Goal: Transaction & Acquisition: Purchase product/service

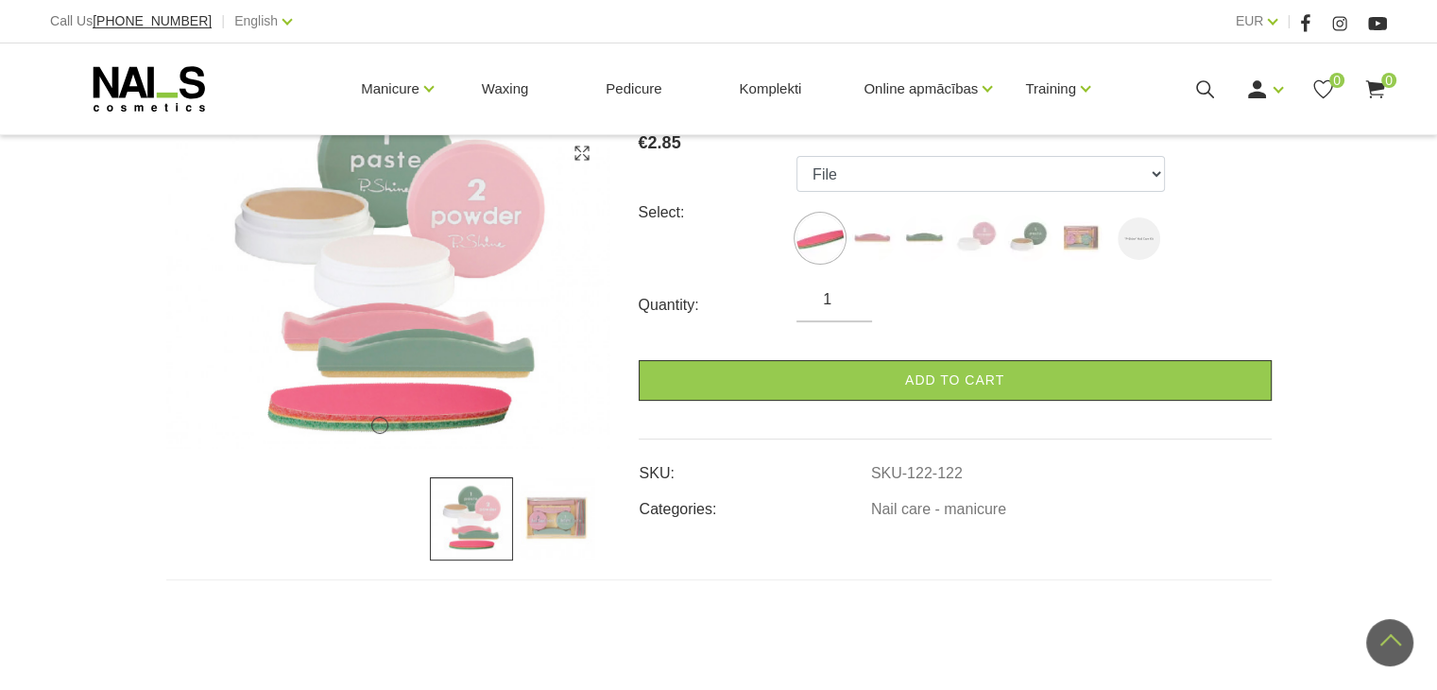
scroll to position [189, 0]
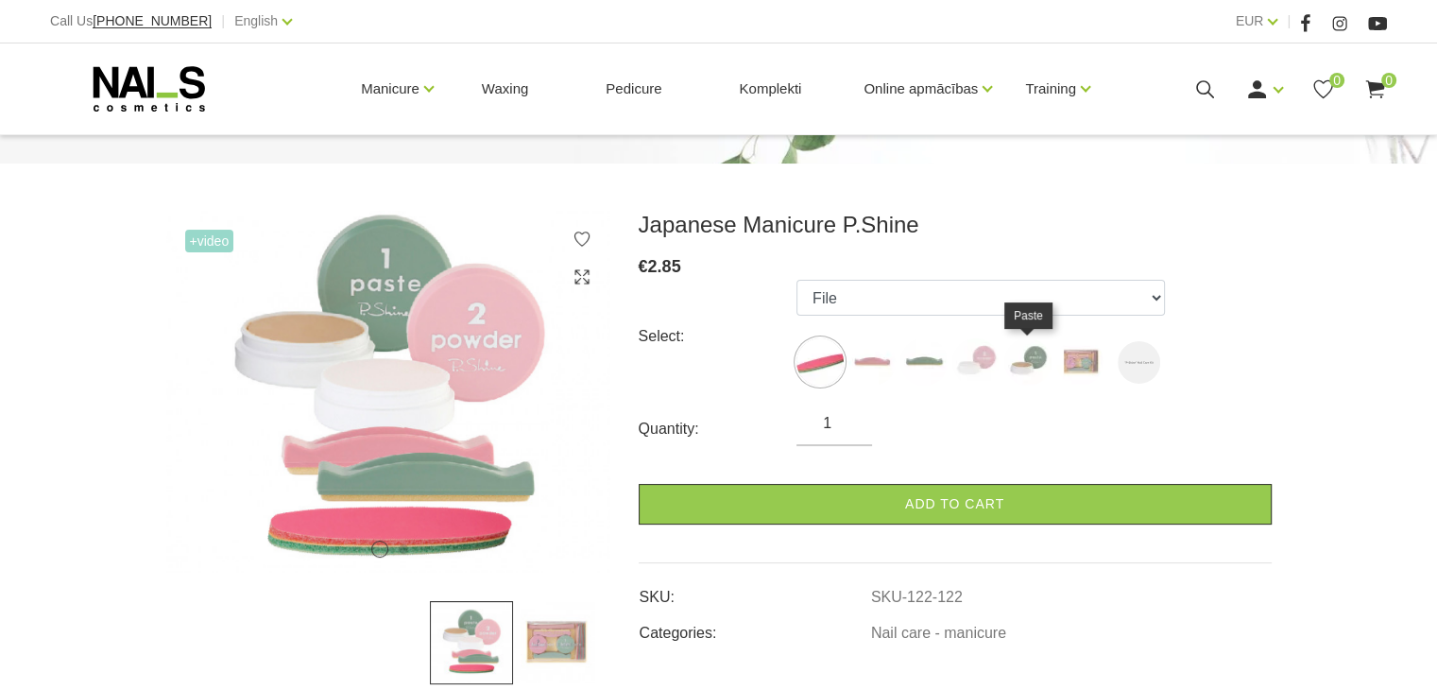
click at [1020, 365] on img at bounding box center [1027, 361] width 47 height 47
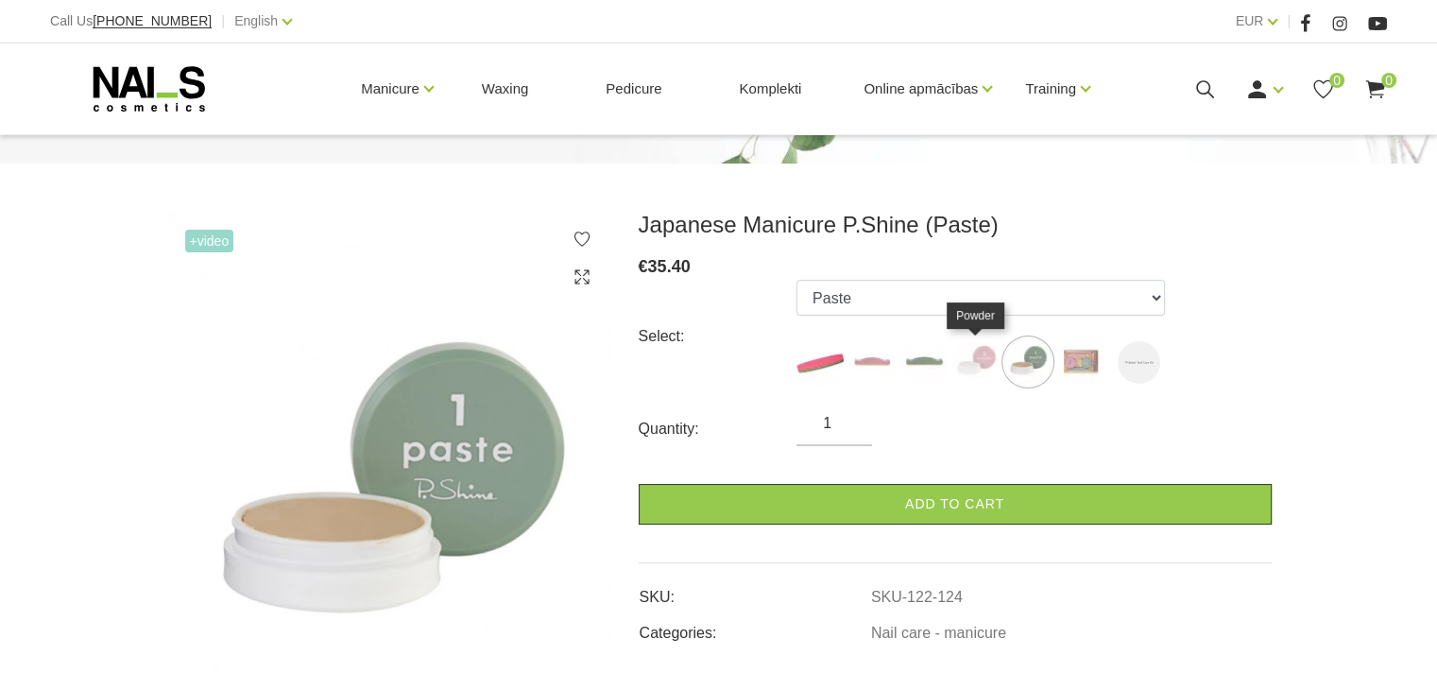
click at [980, 363] on img at bounding box center [975, 361] width 47 height 47
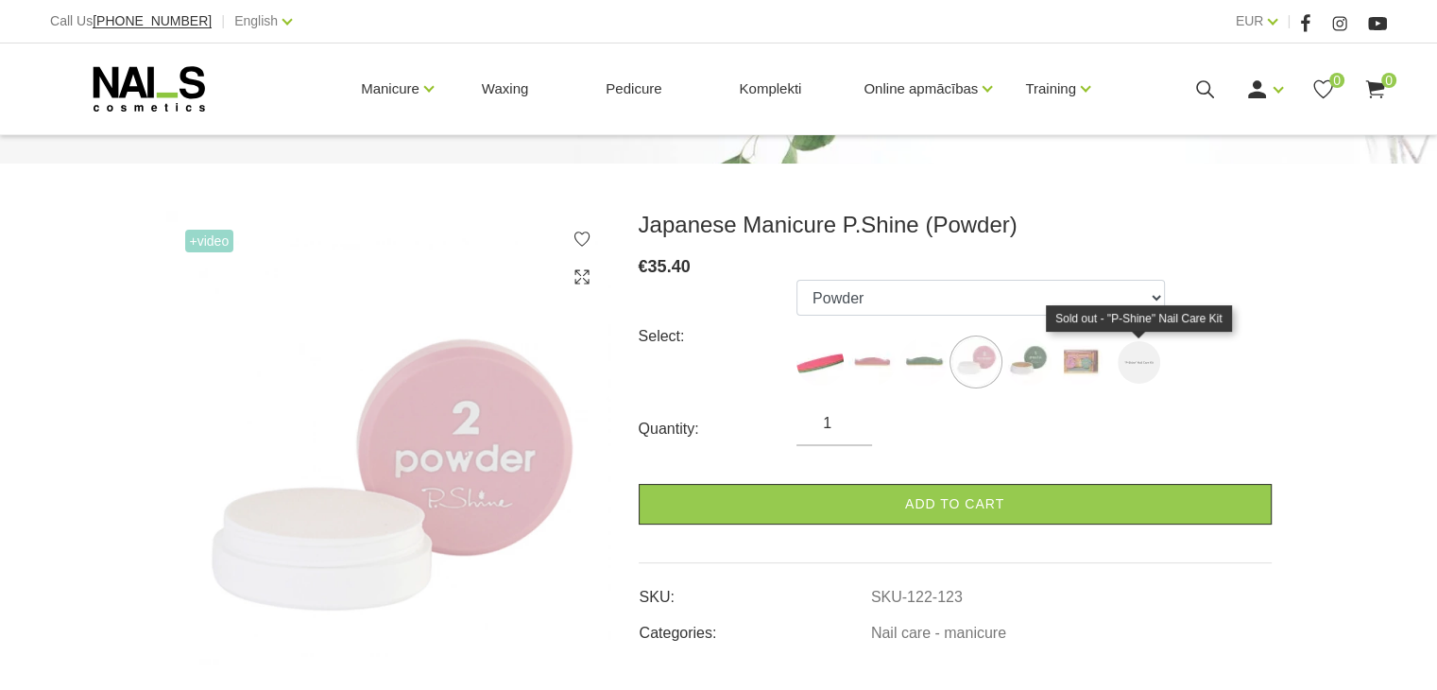
click at [1121, 359] on img at bounding box center [1139, 362] width 43 height 43
select select "6540"
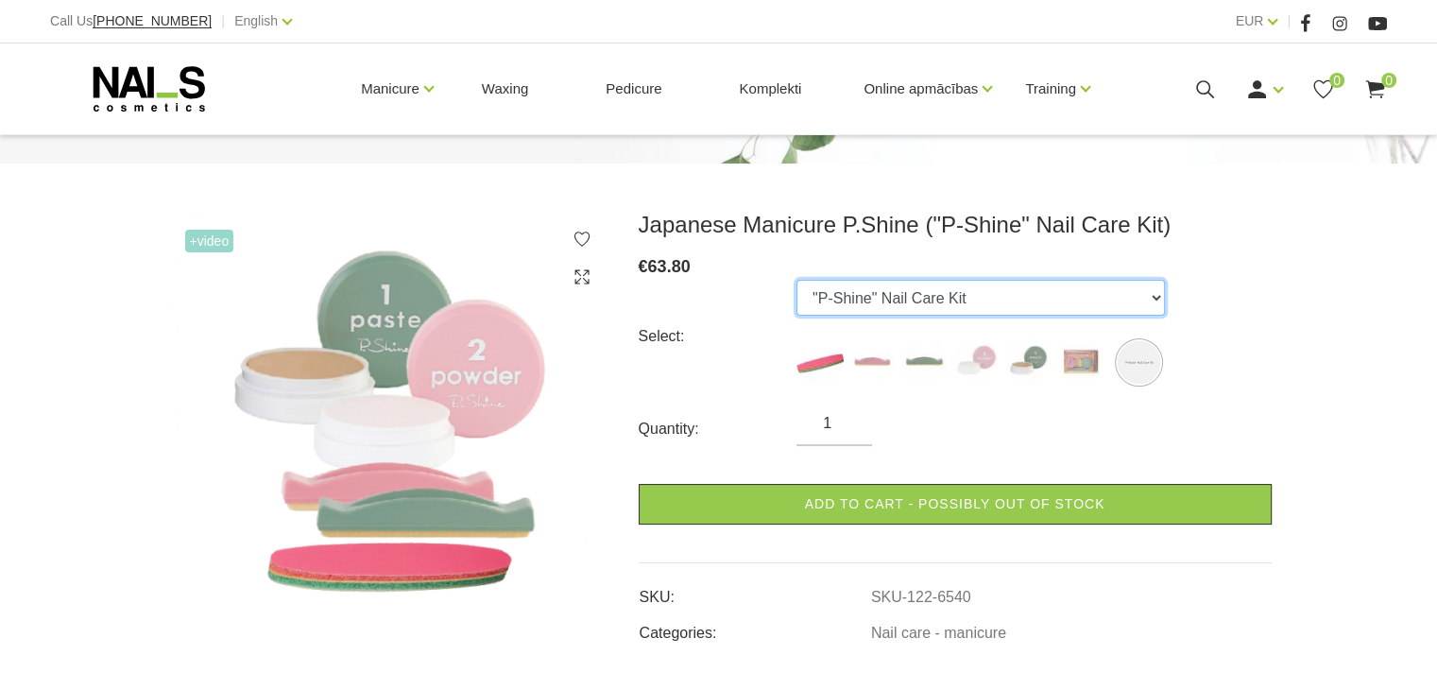
click at [1153, 299] on select "File Pink Buffer Green Buffer Powder Paste "P-Shine" Nail Care Kit "P-Shine" Na…" at bounding box center [980, 298] width 368 height 36
click at [962, 299] on select "File Pink Buffer Green Buffer Powder Paste "P-Shine" Nail Care Kit "P-Shine" Na…" at bounding box center [980, 298] width 368 height 36
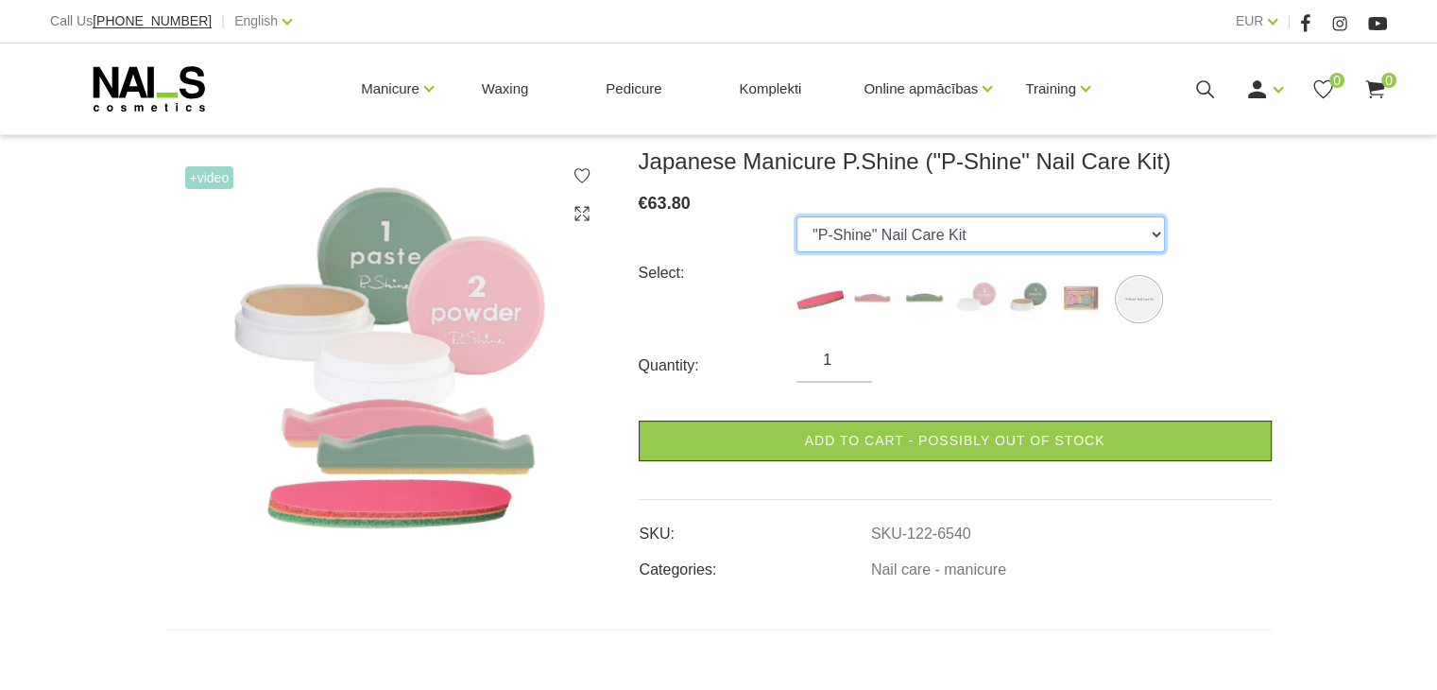
scroll to position [283, 0]
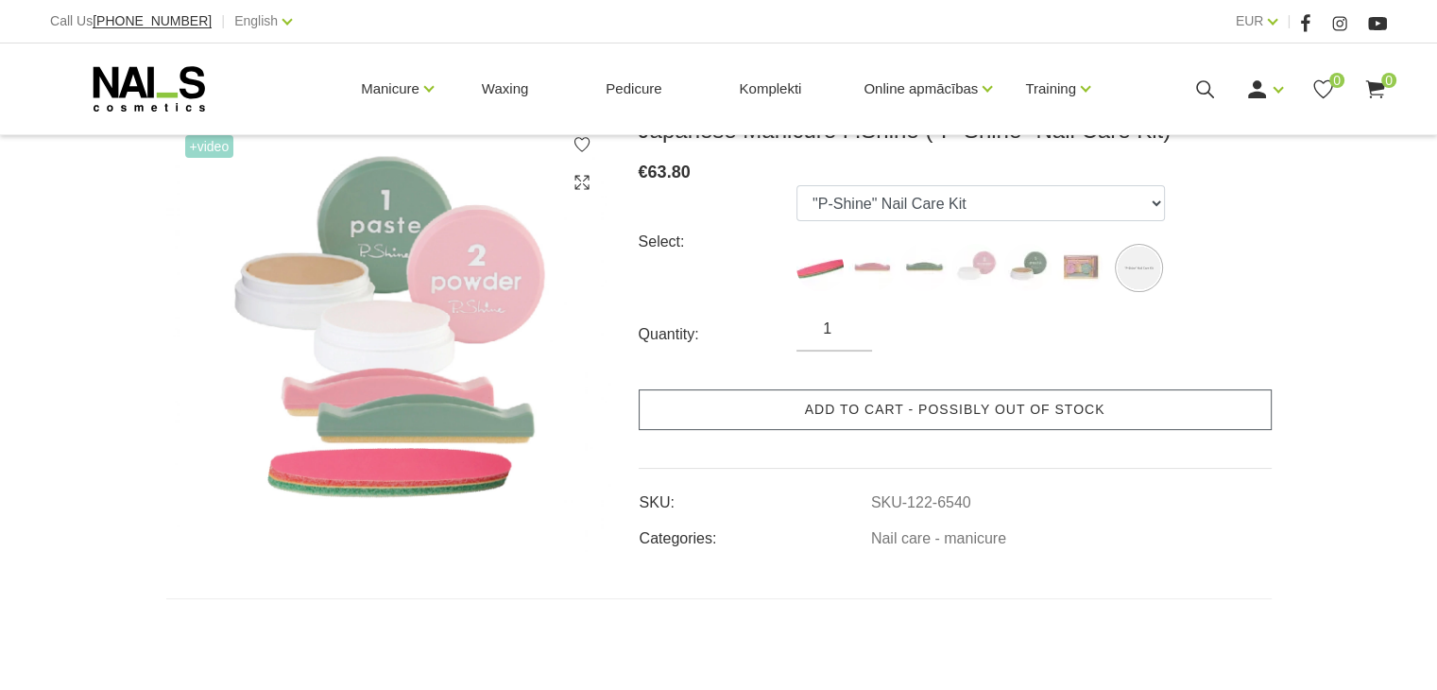
click at [923, 414] on link "Add to cart - possibly out of stock" at bounding box center [955, 409] width 633 height 41
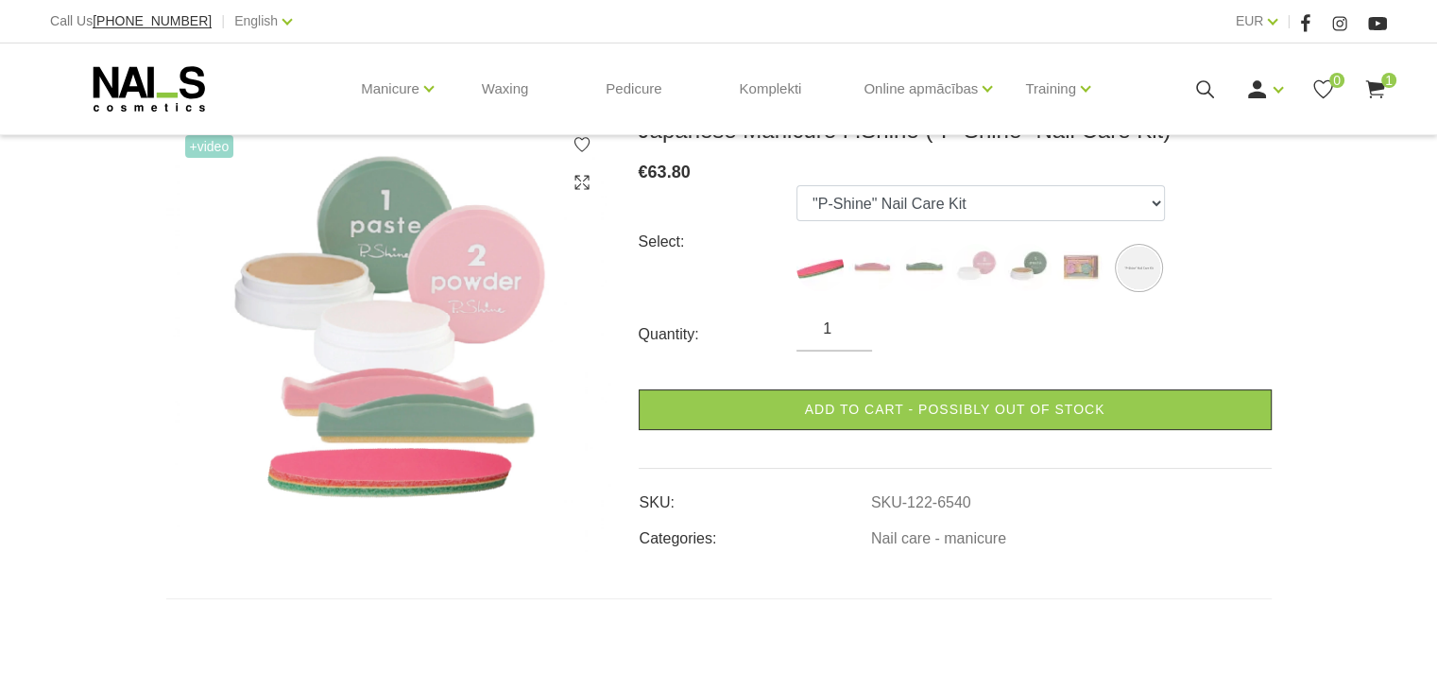
click at [1371, 94] on use at bounding box center [1374, 89] width 19 height 18
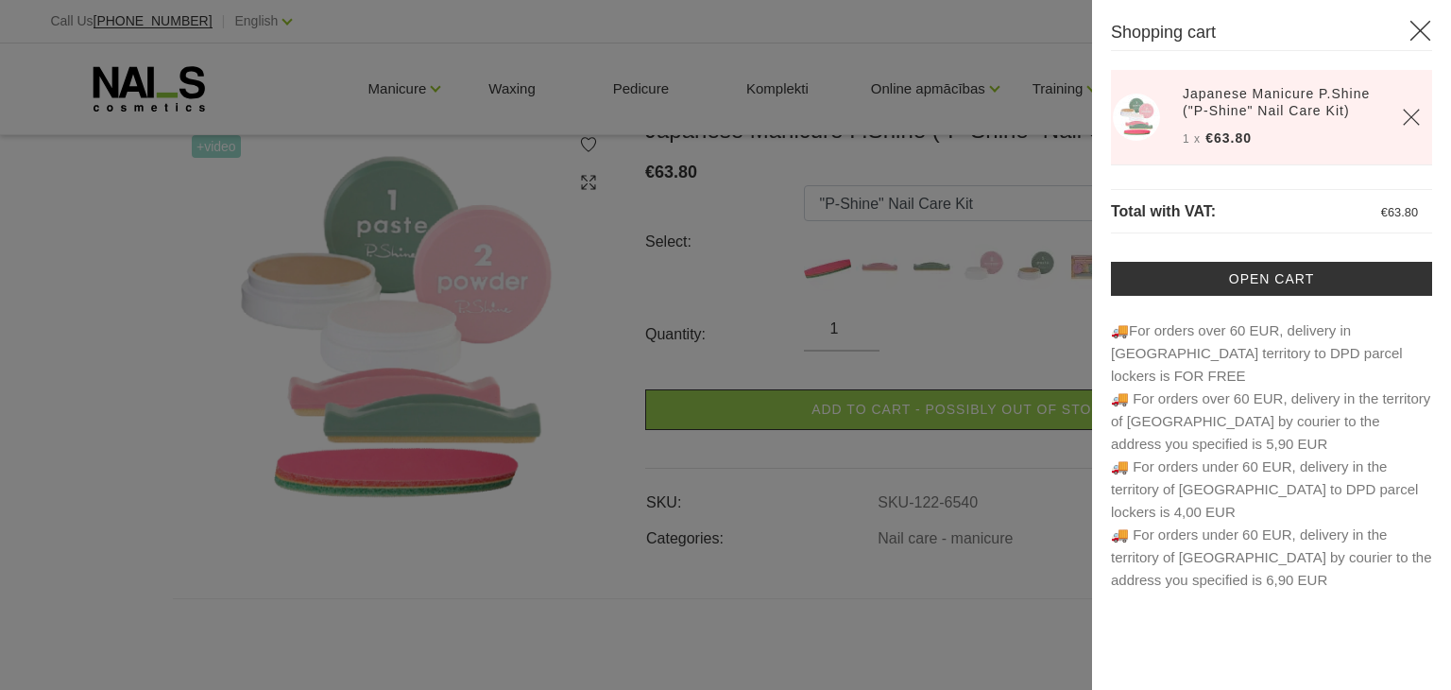
click at [960, 628] on div at bounding box center [725, 345] width 1451 height 690
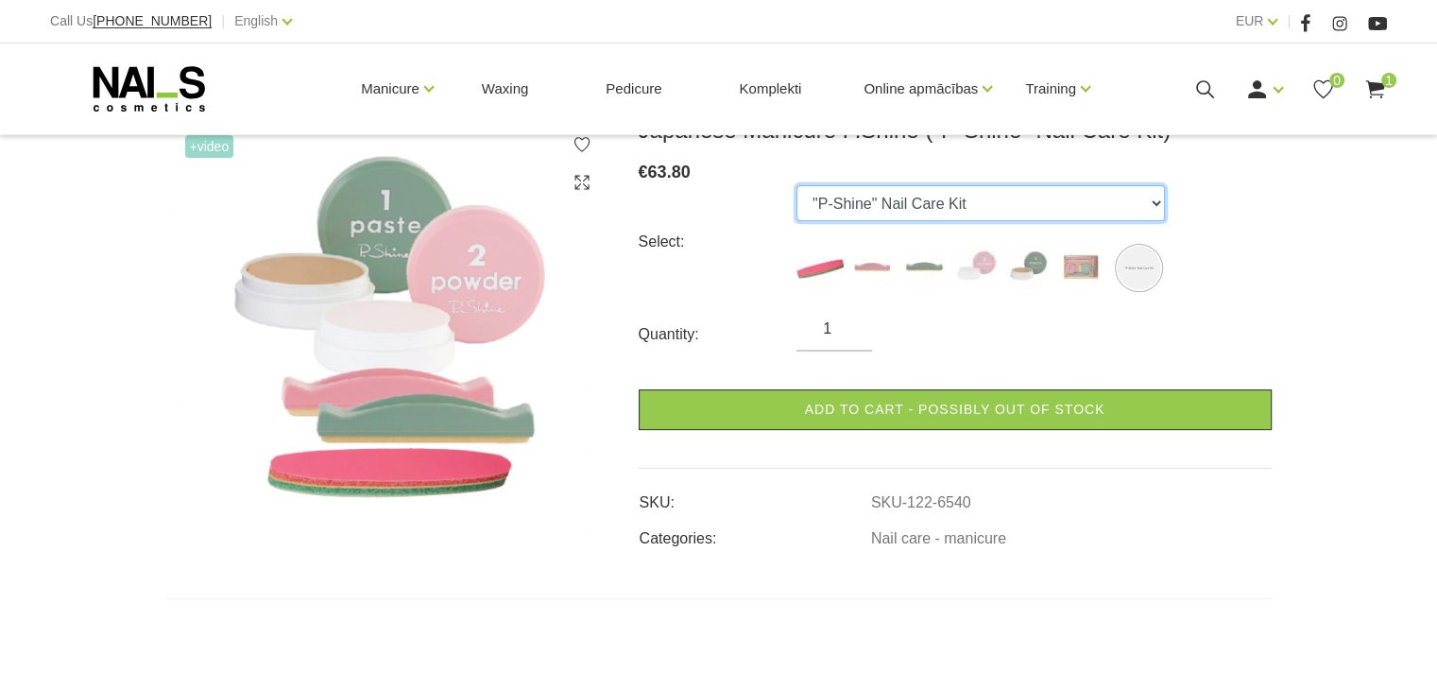
click at [1148, 214] on select "File Pink Buffer Green Buffer Powder Paste "P-Shine" Nail Care Kit "P-Shine" Na…" at bounding box center [980, 203] width 368 height 36
